Goal: Information Seeking & Learning: Check status

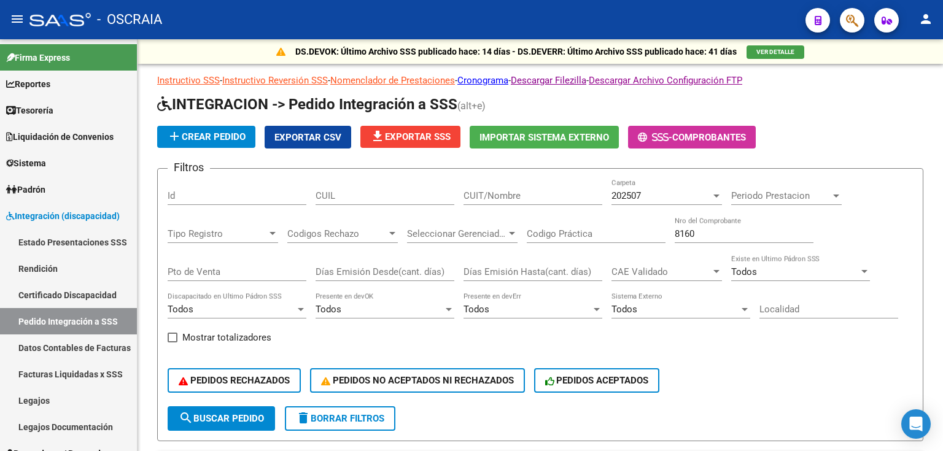
click at [848, 19] on icon "button" at bounding box center [852, 21] width 12 height 14
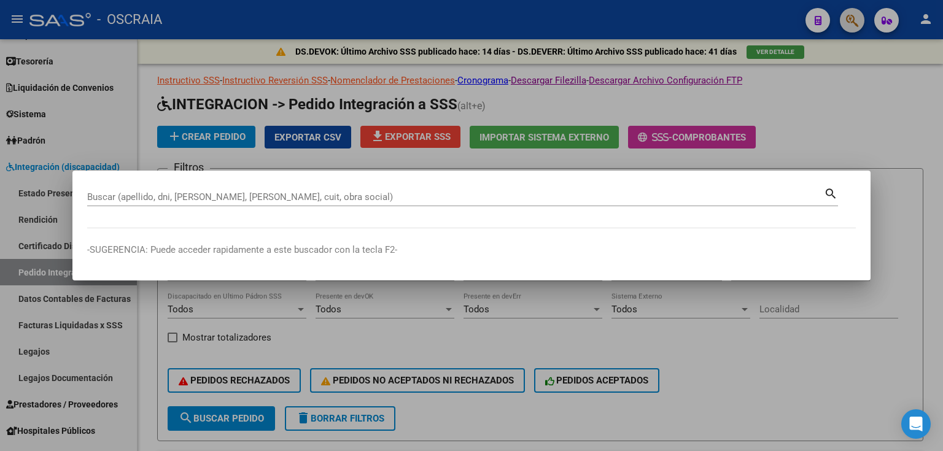
scroll to position [0, 392]
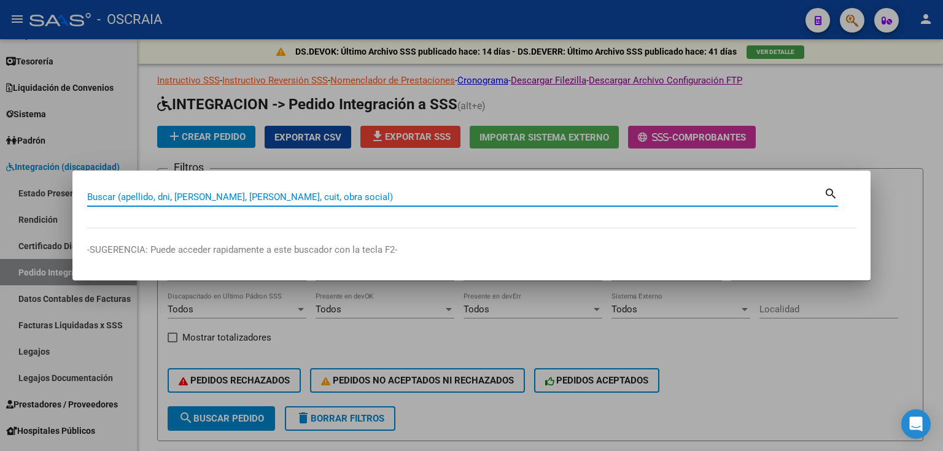
paste input "55296305"
type input "55296305"
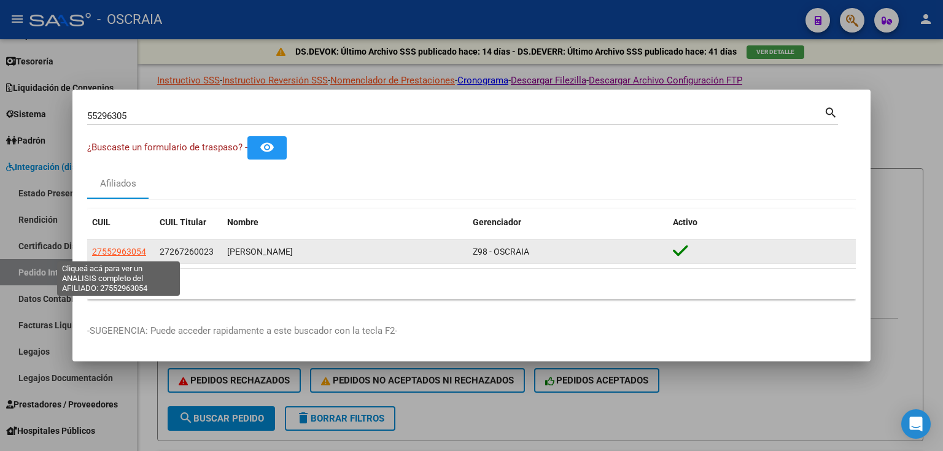
click at [117, 249] on span "27552963054" at bounding box center [119, 252] width 54 height 10
type textarea "27552963054"
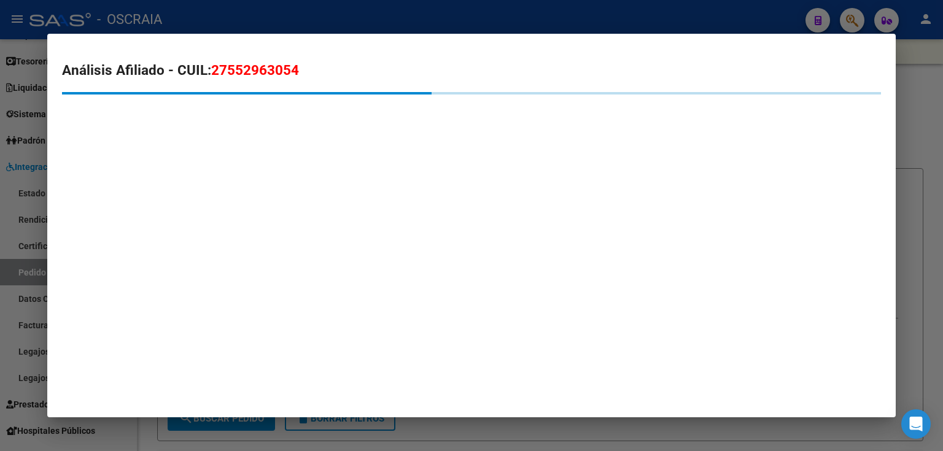
click at [244, 69] on span "27552963054" at bounding box center [255, 70] width 88 height 16
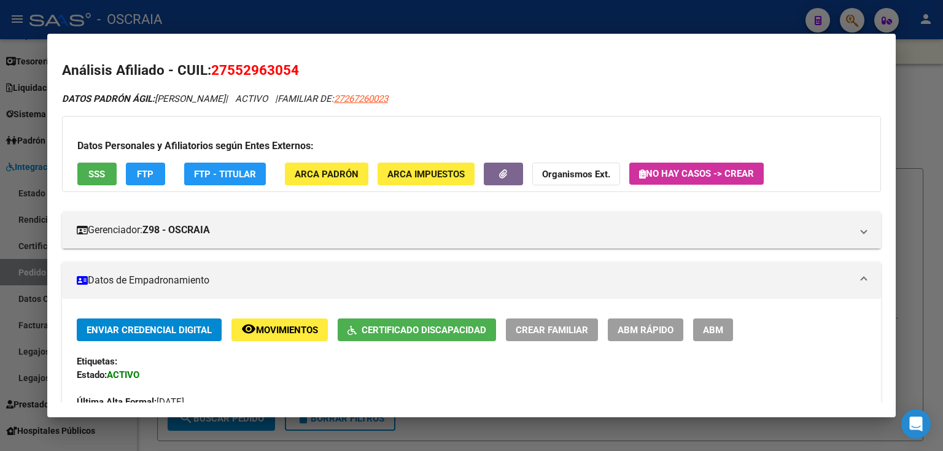
copy span "27552963054"
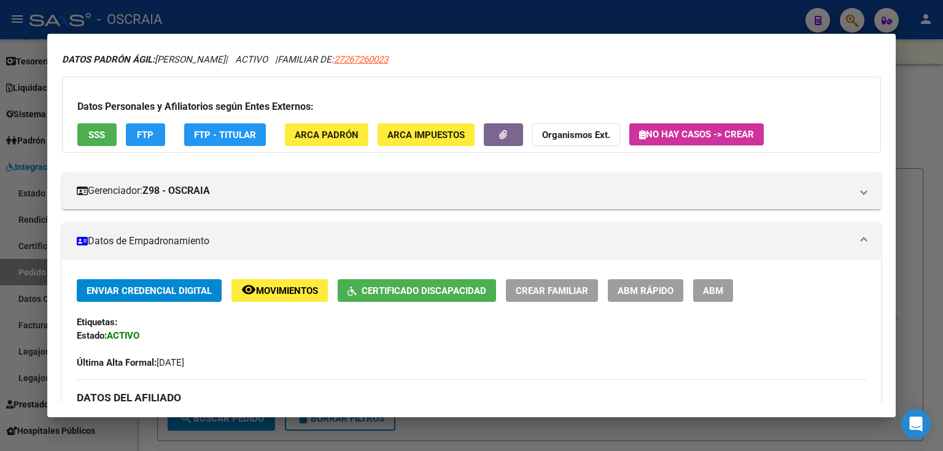
scroll to position [49, 0]
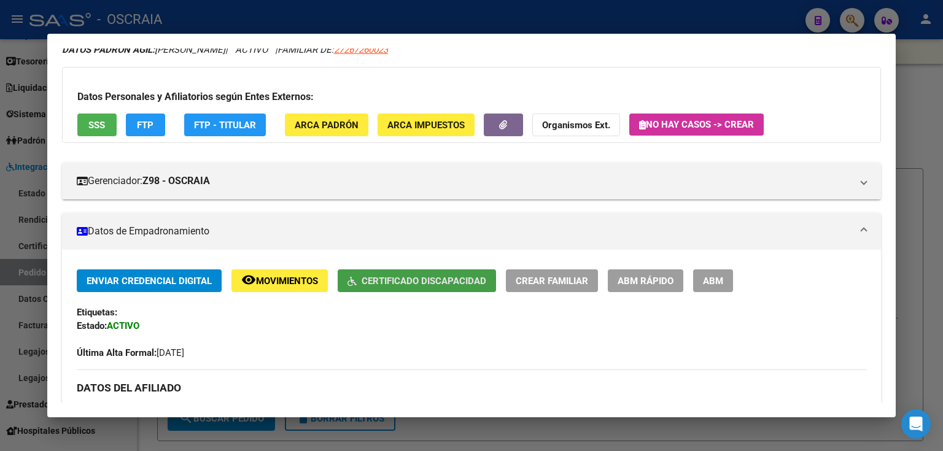
click at [393, 287] on button "Certificado Discapacidad" at bounding box center [417, 280] width 158 height 23
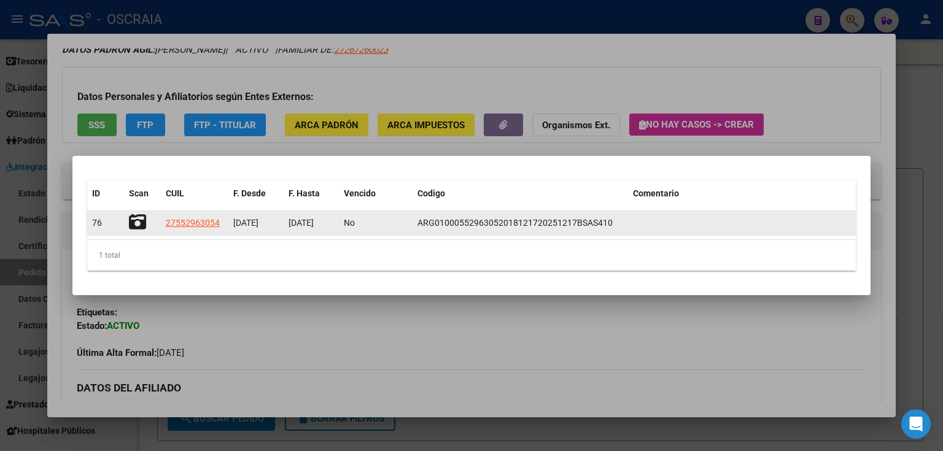
click at [306, 221] on span "[DATE]" at bounding box center [300, 223] width 25 height 10
copy span "[DATE]"
click at [139, 220] on icon at bounding box center [137, 222] width 17 height 17
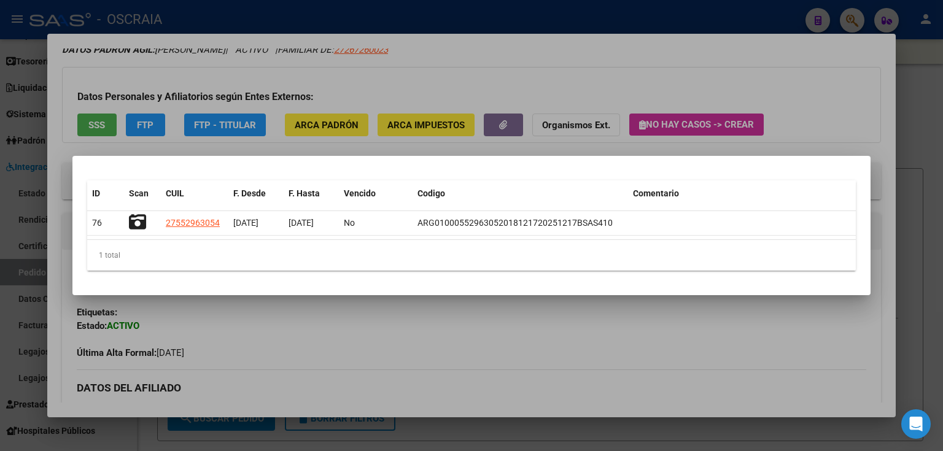
click at [283, 78] on div at bounding box center [471, 225] width 943 height 451
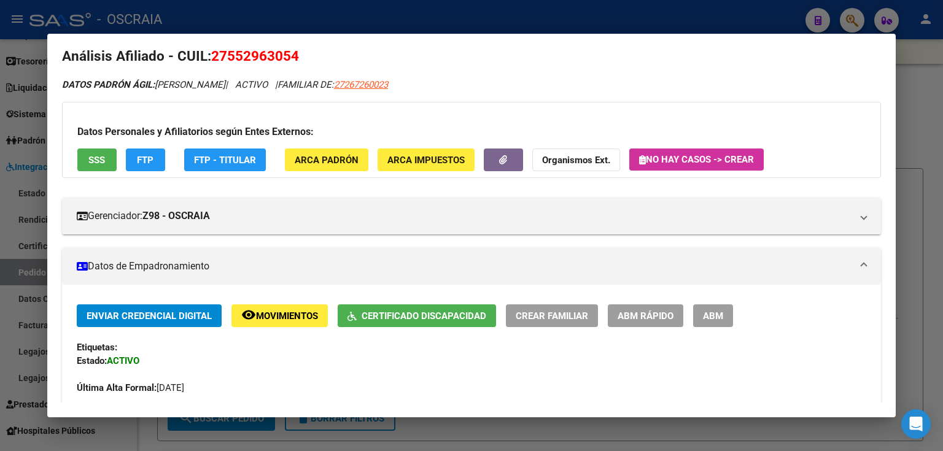
scroll to position [0, 0]
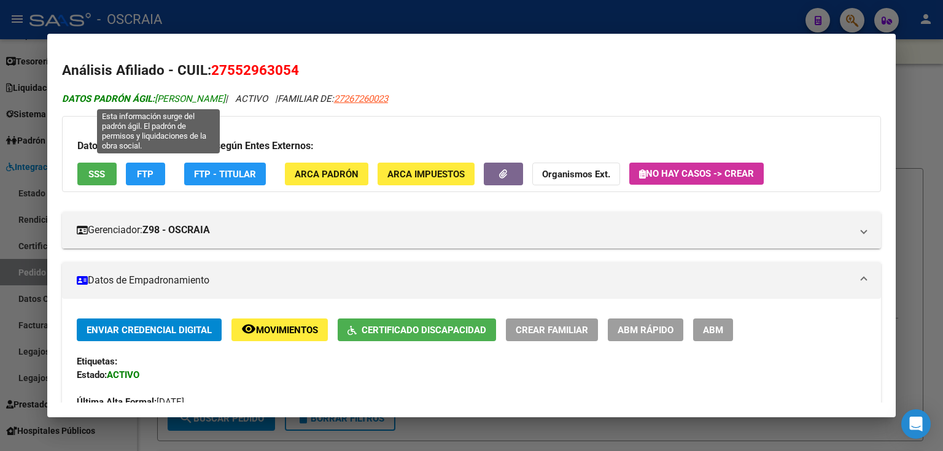
drag, startPoint x: 159, startPoint y: 99, endPoint x: 252, endPoint y: 98, distance: 93.3
click at [225, 98] on span "DATOS PADRÓN ÁGIL: [PERSON_NAME]" at bounding box center [143, 98] width 163 height 11
copy span "[PERSON_NAME]"
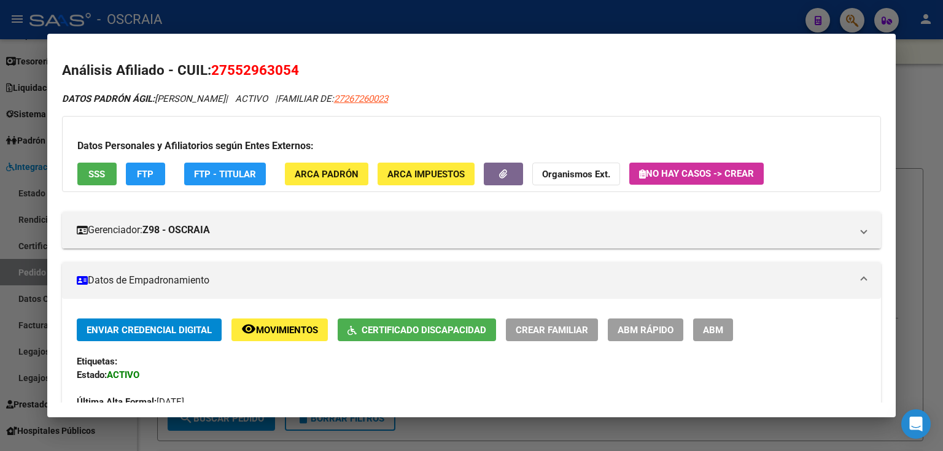
click at [307, 26] on div at bounding box center [471, 225] width 943 height 451
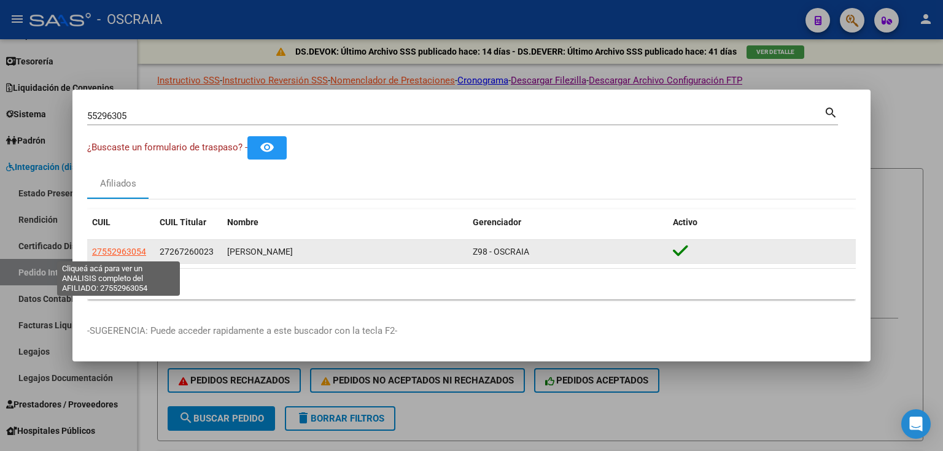
click at [123, 250] on span "27552963054" at bounding box center [119, 252] width 54 height 10
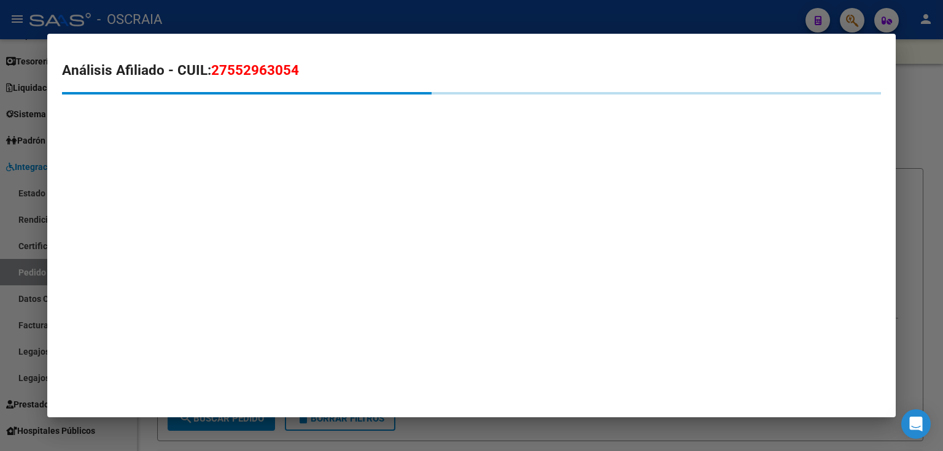
click at [262, 72] on span "27552963054" at bounding box center [255, 70] width 88 height 16
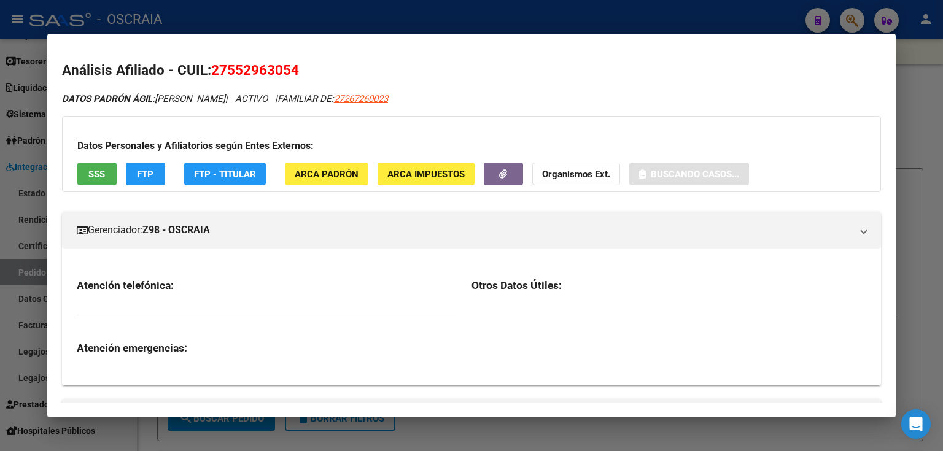
copy span "27552963054"
click at [269, 20] on div at bounding box center [471, 225] width 943 height 451
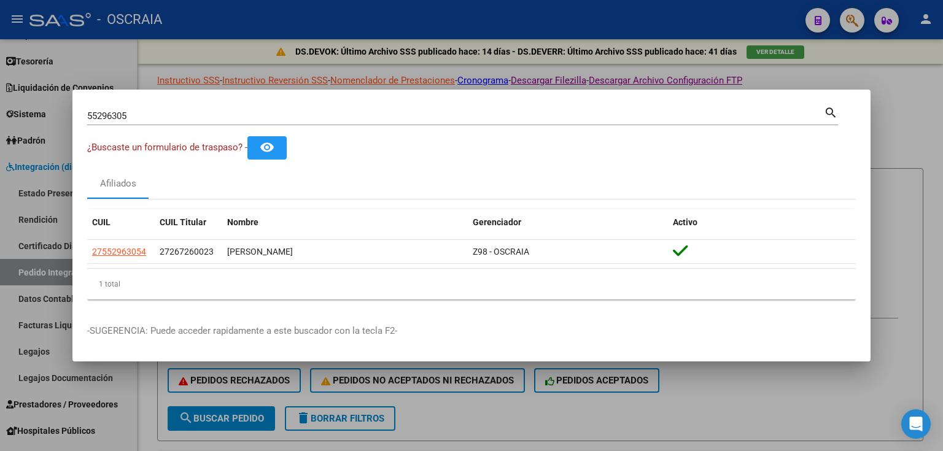
click at [195, 45] on div at bounding box center [471, 225] width 943 height 451
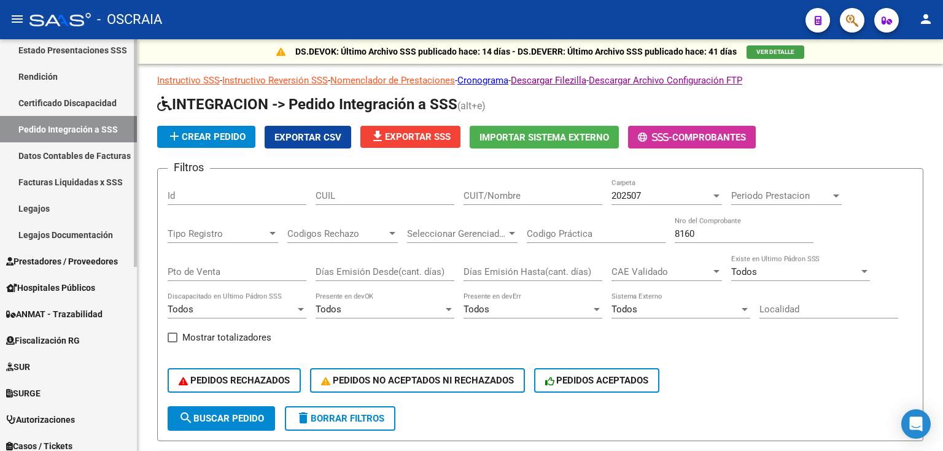
scroll to position [196, 0]
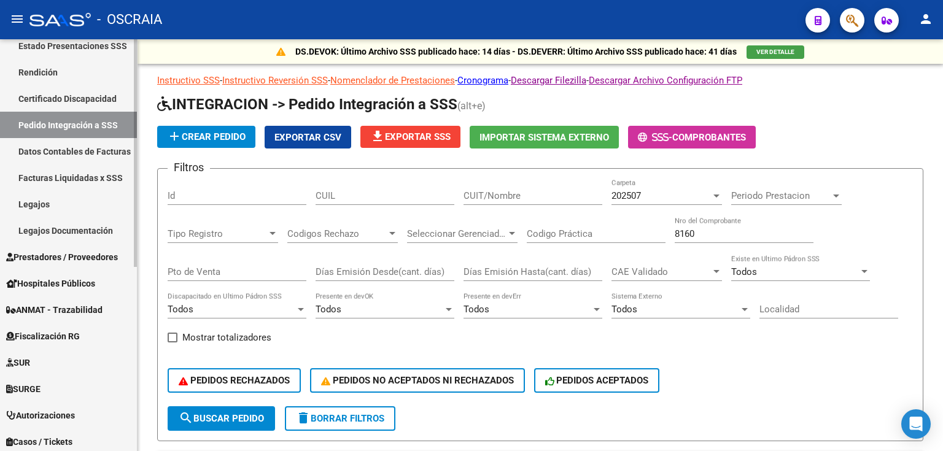
click at [66, 196] on link "Legajos" at bounding box center [68, 204] width 137 height 26
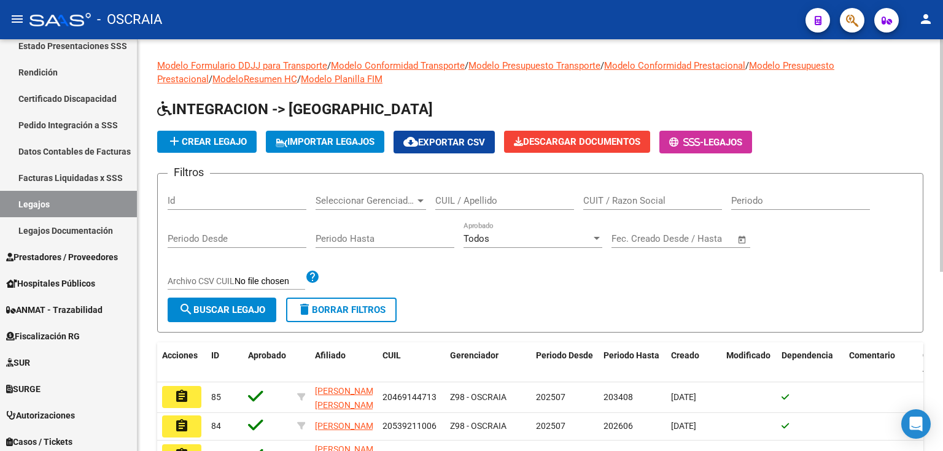
drag, startPoint x: 501, startPoint y: 196, endPoint x: 501, endPoint y: 205, distance: 9.2
click at [501, 198] on input "CUIL / Apellido" at bounding box center [504, 200] width 139 height 11
paste input "27552963054"
type input "27552963054"
click at [252, 304] on span "search Buscar Legajo" at bounding box center [222, 309] width 87 height 11
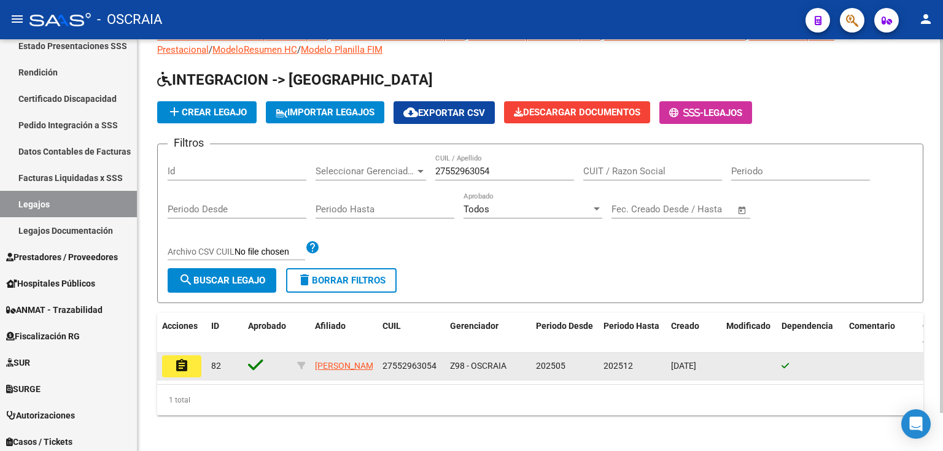
scroll to position [42, 0]
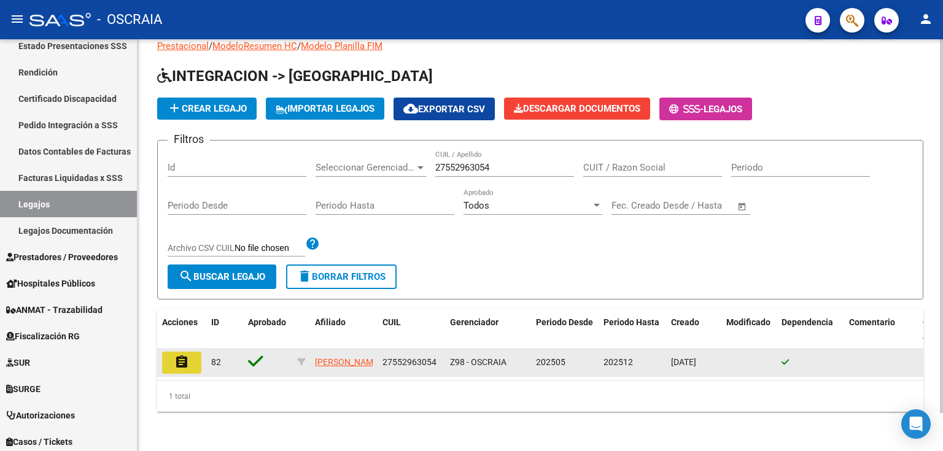
click at [187, 355] on mat-icon "assignment" at bounding box center [181, 362] width 15 height 15
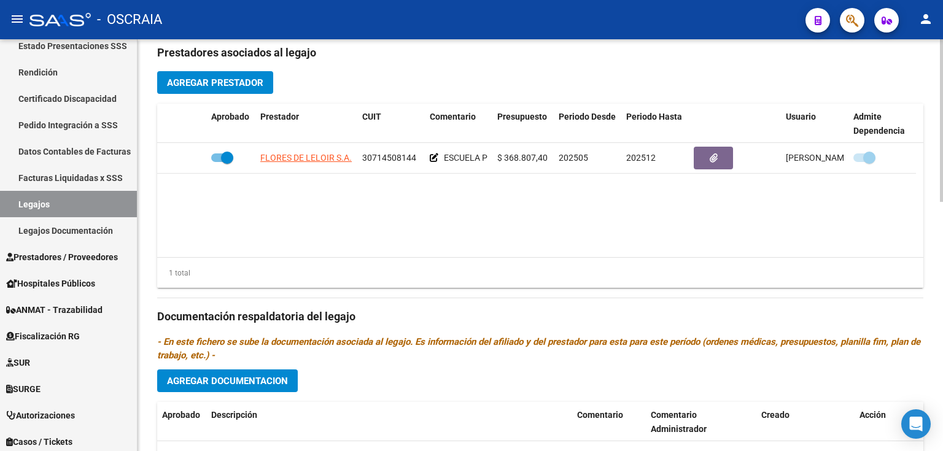
scroll to position [442, 0]
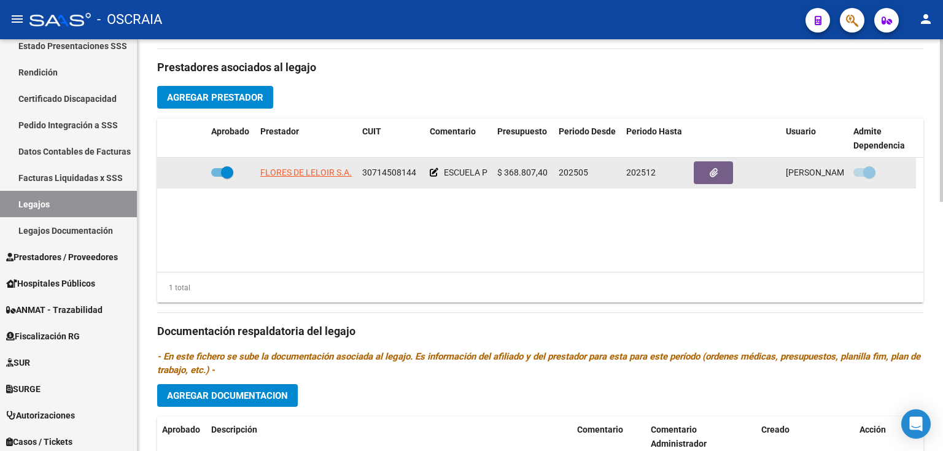
click at [387, 172] on span "30714508144" at bounding box center [389, 173] width 54 height 10
copy span "30714508144"
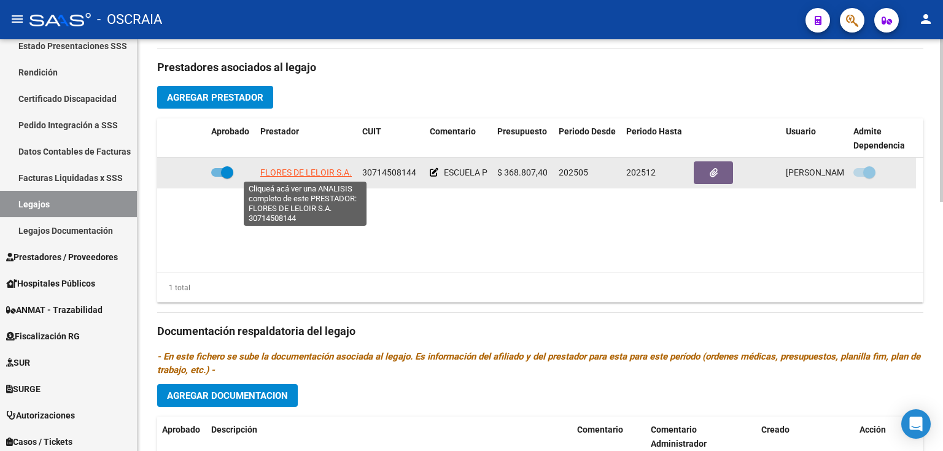
drag, startPoint x: 259, startPoint y: 174, endPoint x: 349, endPoint y: 172, distance: 89.6
click at [349, 172] on datatable-body-cell "FLORES DE LELOIR S.A." at bounding box center [306, 173] width 102 height 30
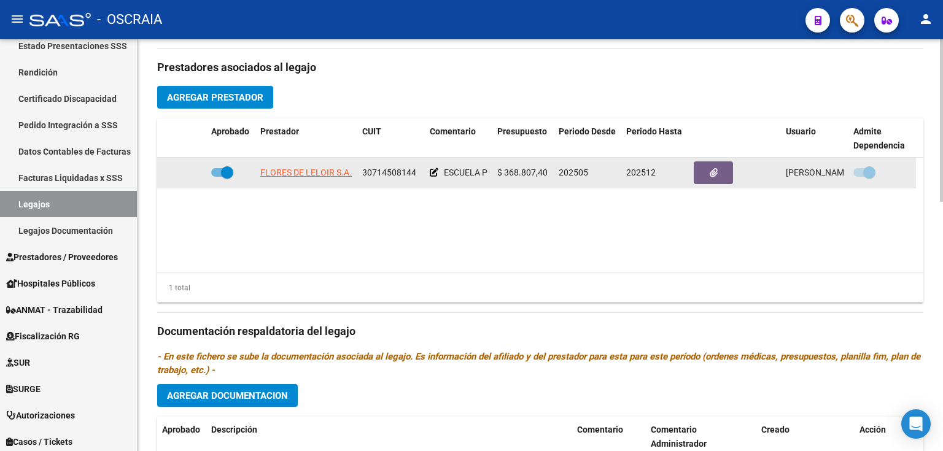
copy span "FLORES DE LELOIR S.A"
click at [460, 174] on span "ESCUELA PRIMARIA JORNADA SIMPLE CAT A" at bounding box center [532, 173] width 176 height 10
click at [460, 172] on span "ESCUELA PRIMARIA JORNADA SIMPLE CAT A" at bounding box center [532, 173] width 176 height 10
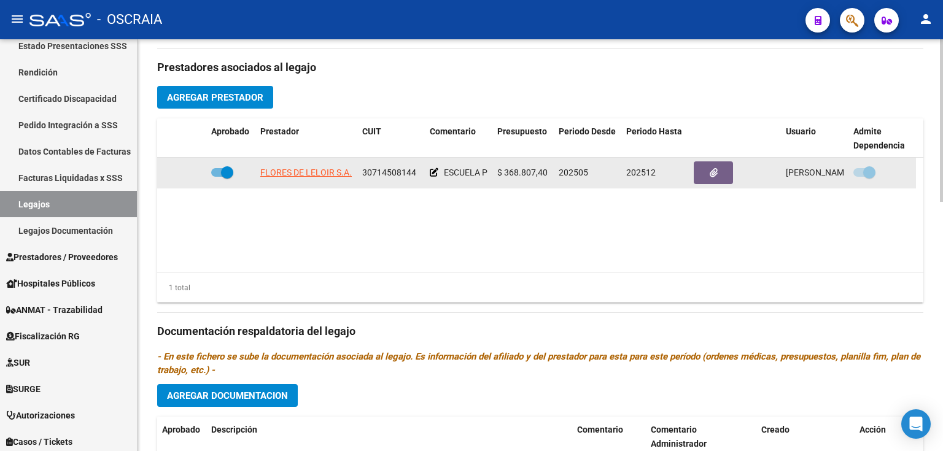
copy div "ESCUELA PRIMARIA JORNADA SIMPLE CAT A"
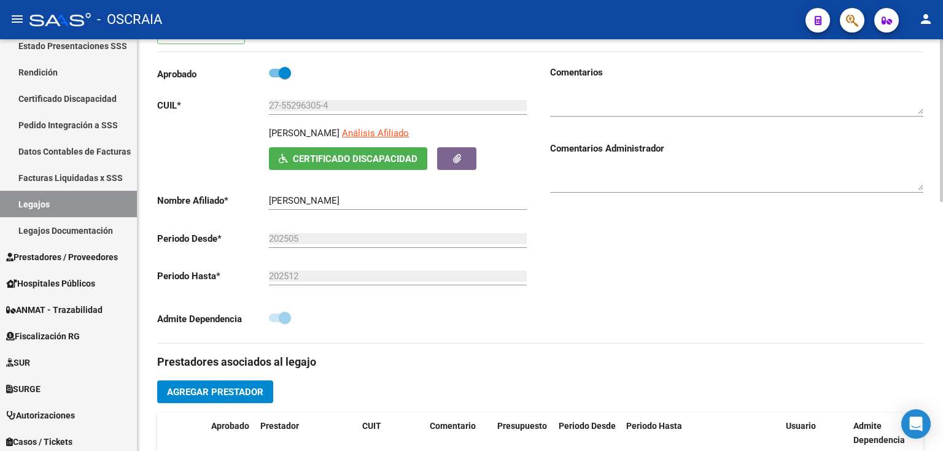
scroll to position [0, 0]
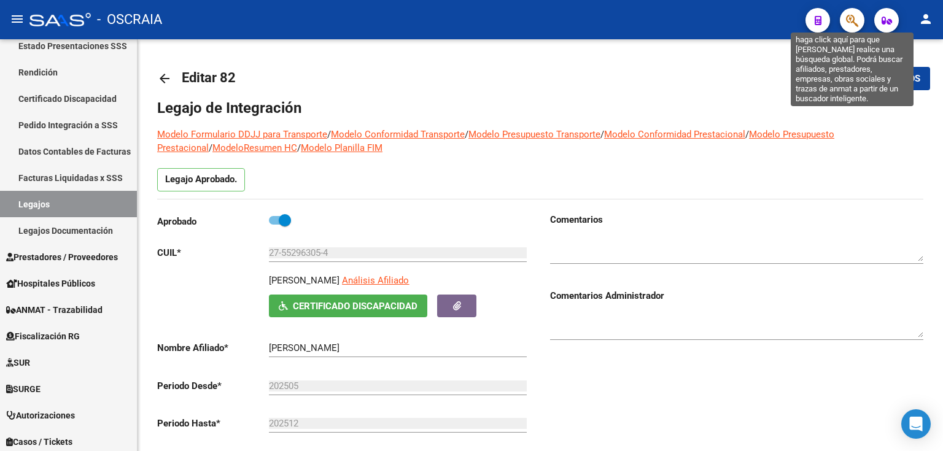
click at [857, 14] on icon "button" at bounding box center [852, 21] width 12 height 14
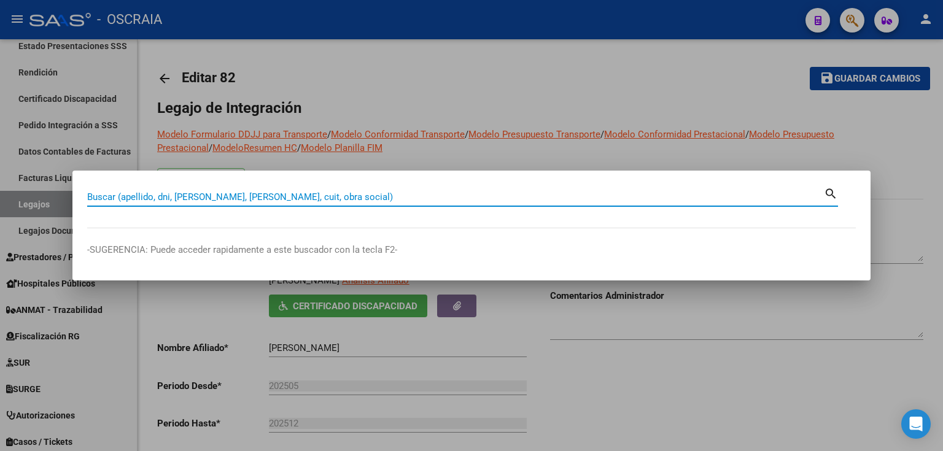
paste input "20530585353"
type input "20530585353"
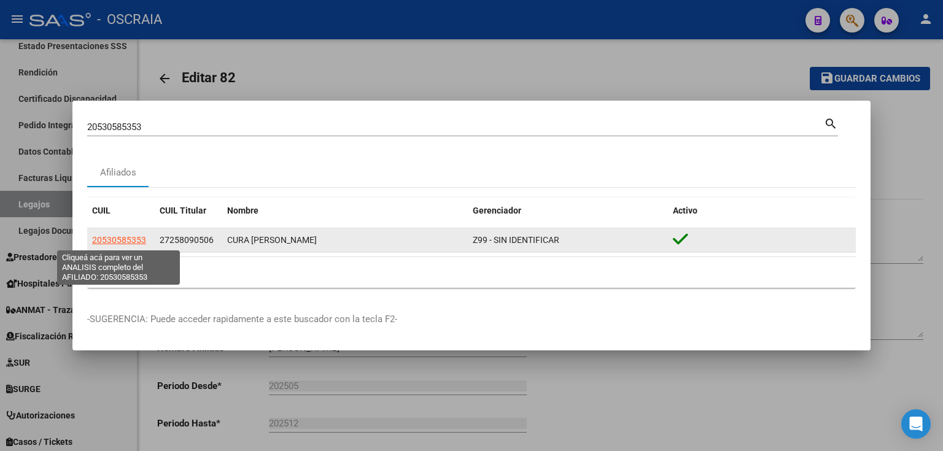
click at [126, 238] on span "20530585353" at bounding box center [119, 240] width 54 height 10
type textarea "20530585353"
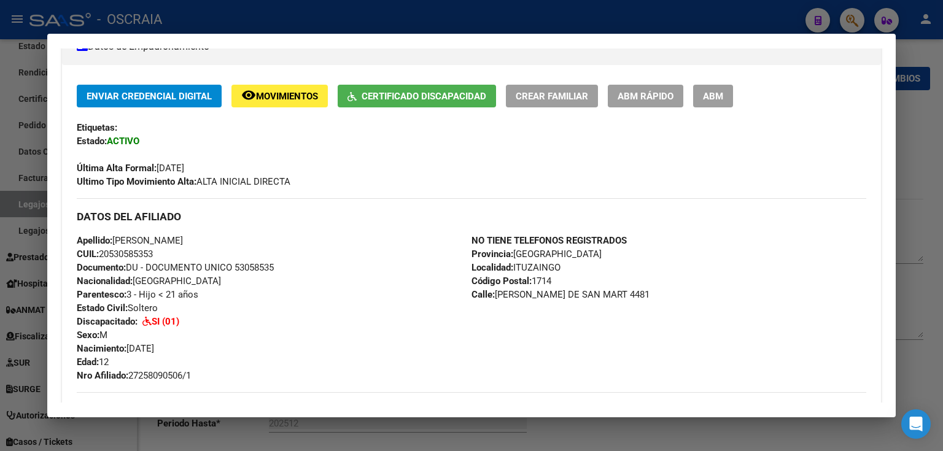
scroll to position [197, 0]
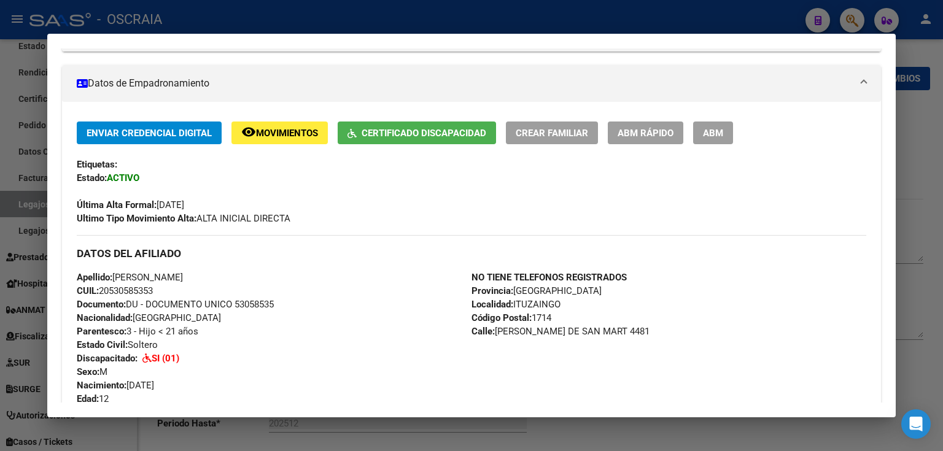
click at [399, 125] on button "Certificado Discapacidad" at bounding box center [417, 133] width 158 height 23
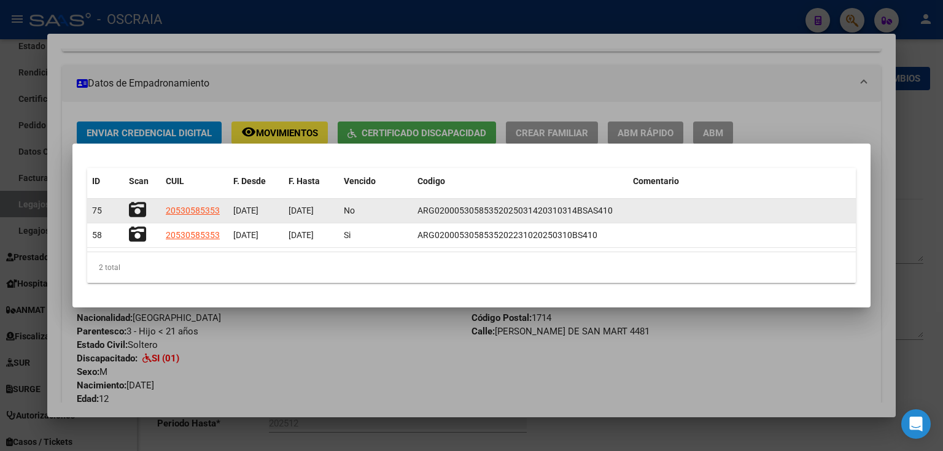
click at [303, 213] on span "[DATE]" at bounding box center [300, 211] width 25 height 10
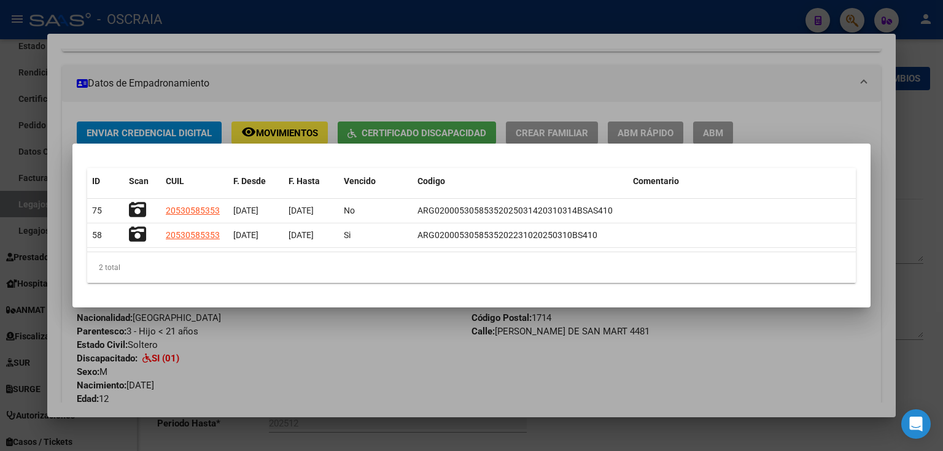
copy span "[DATE]"
